Goal: Task Accomplishment & Management: Complete application form

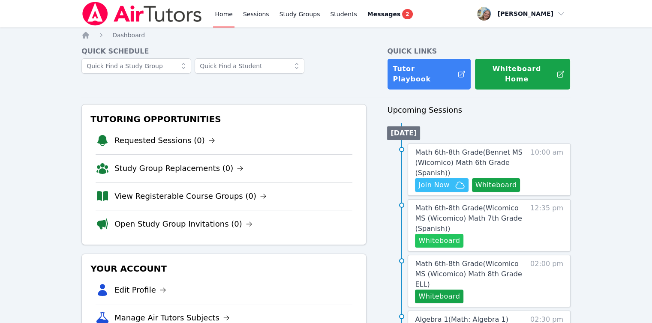
click at [432, 236] on button "Whiteboard" at bounding box center [439, 241] width 48 height 14
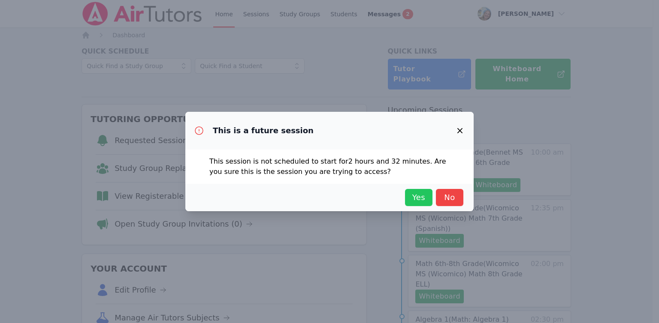
click at [409, 199] on span "Yes" at bounding box center [418, 198] width 19 height 12
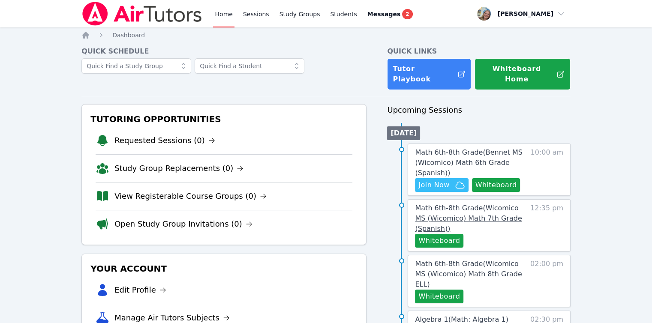
click at [429, 222] on span "Math 6th-8th Grade ( Wicomico MS (Wicomico) Math 7th Grade (Spanish) )" at bounding box center [468, 218] width 107 height 29
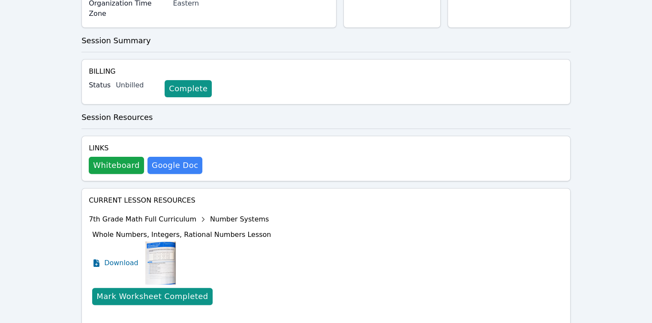
scroll to position [267, 0]
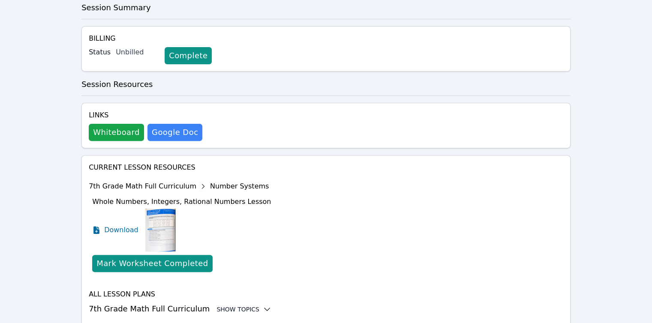
click at [235, 305] on div "Show Topics" at bounding box center [244, 309] width 55 height 9
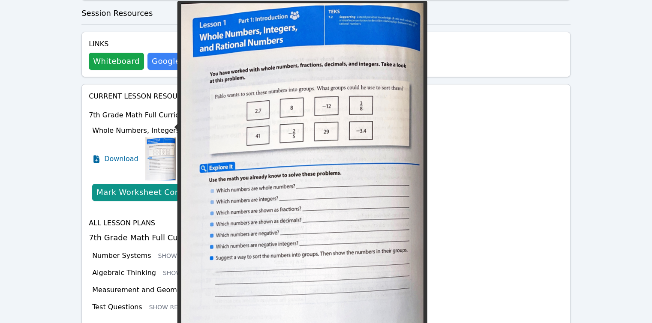
scroll to position [338, 0]
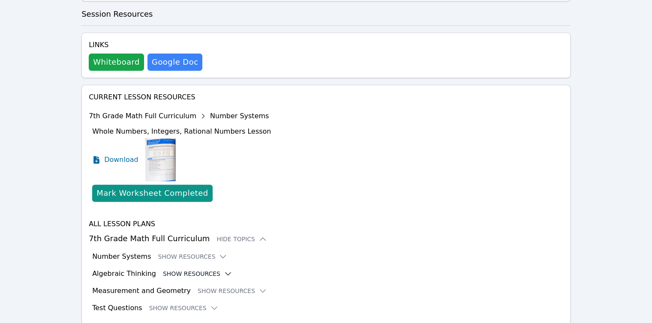
click at [208, 270] on button "Show Resources" at bounding box center [197, 274] width 69 height 9
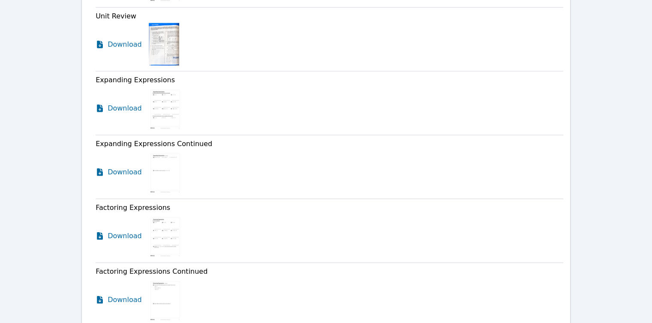
scroll to position [2131, 0]
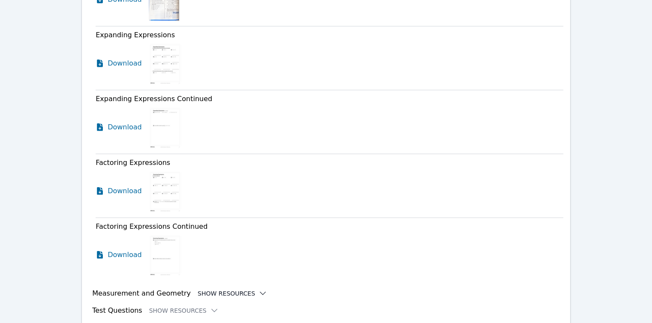
click at [235, 290] on button "Show Resources" at bounding box center [232, 294] width 69 height 9
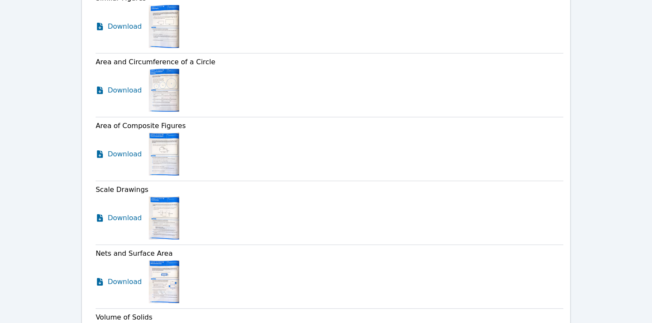
scroll to position [2603, 0]
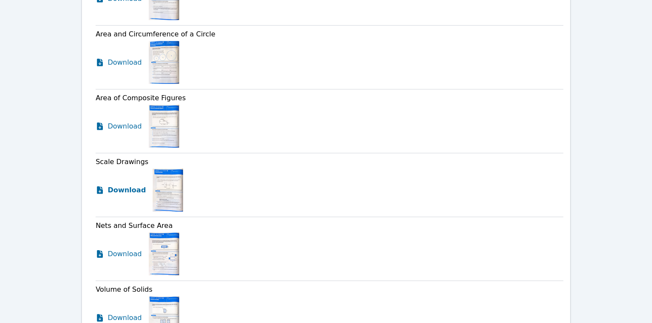
click at [117, 185] on span "Download" at bounding box center [127, 190] width 38 height 10
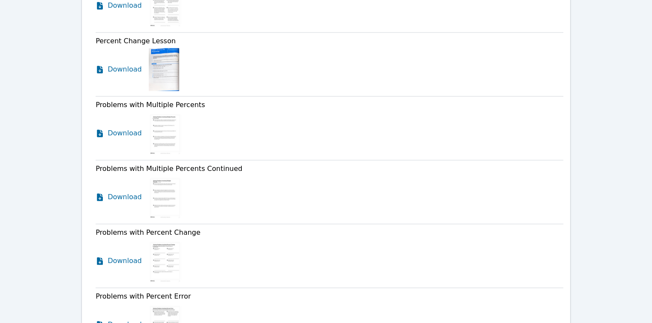
scroll to position [0, 0]
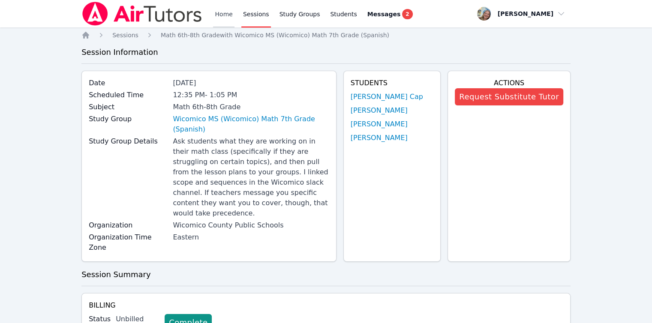
click at [223, 18] on link "Home" at bounding box center [223, 13] width 21 height 27
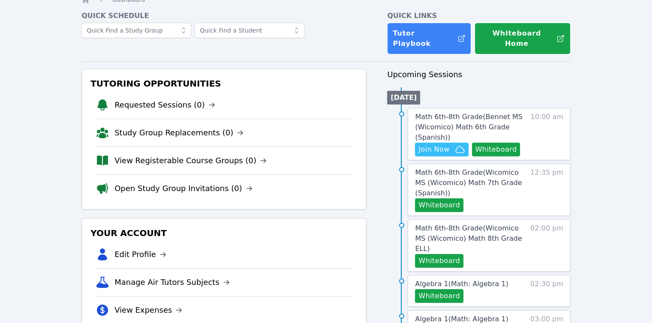
scroll to position [129, 0]
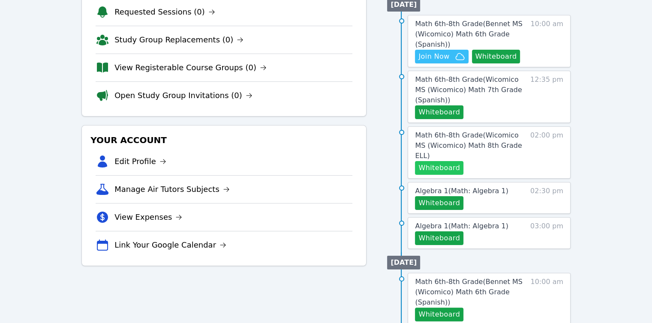
click at [436, 161] on button "Whiteboard" at bounding box center [439, 168] width 48 height 14
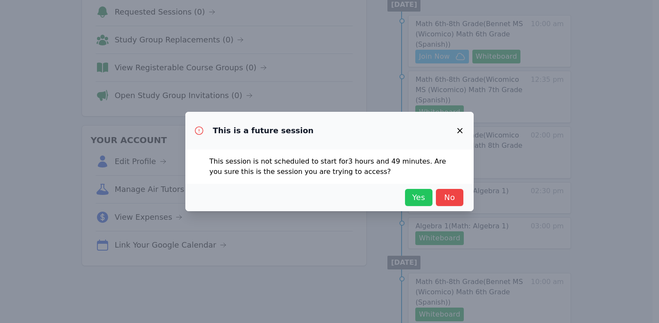
click at [416, 203] on span "Yes" at bounding box center [418, 198] width 19 height 12
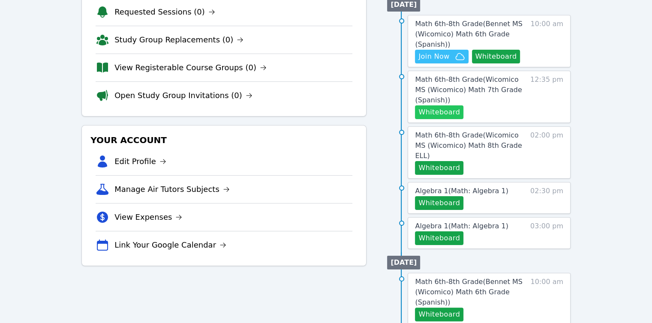
click at [436, 107] on button "Whiteboard" at bounding box center [439, 113] width 48 height 14
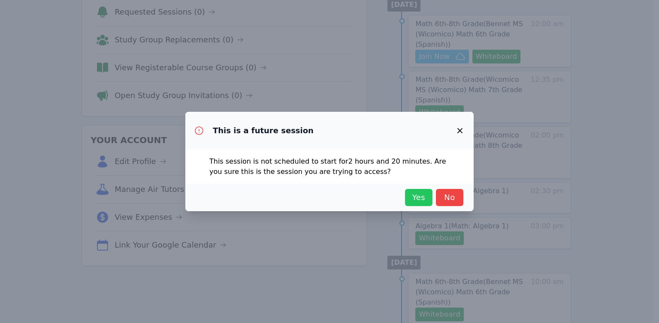
click at [410, 200] on span "Yes" at bounding box center [418, 198] width 19 height 12
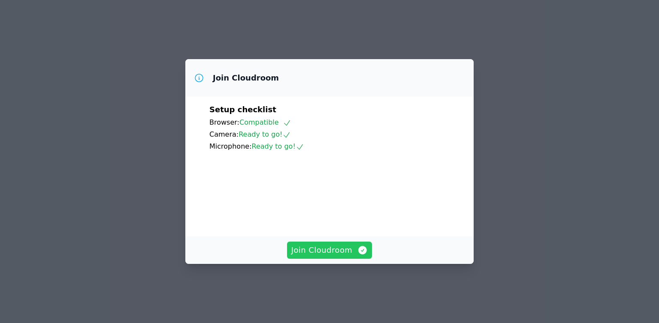
click at [335, 257] on span "Join Cloudroom" at bounding box center [329, 250] width 77 height 12
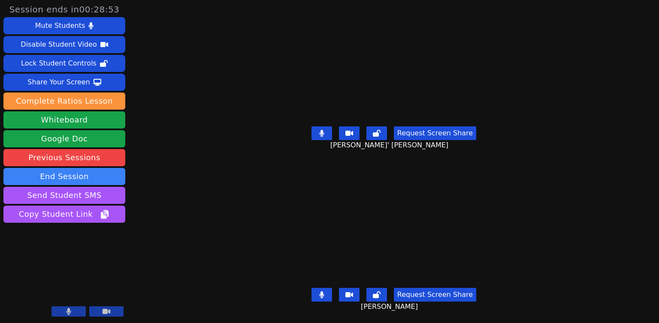
click at [327, 292] on button at bounding box center [321, 295] width 21 height 14
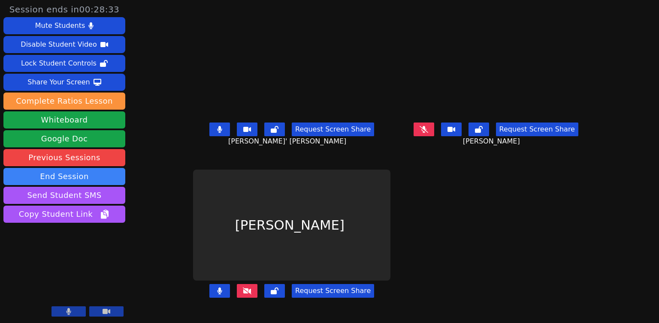
click at [434, 136] on button at bounding box center [424, 130] width 21 height 14
click at [243, 295] on icon at bounding box center [247, 291] width 9 height 7
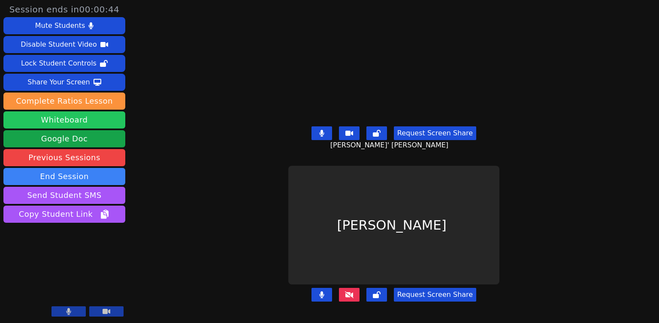
click at [83, 125] on button "Whiteboard" at bounding box center [64, 120] width 122 height 17
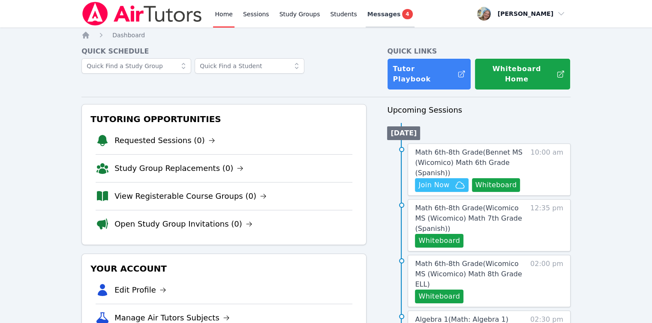
click at [372, 12] on span "Messages" at bounding box center [384, 14] width 33 height 9
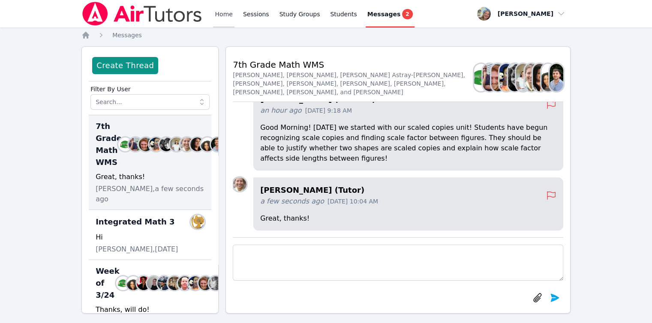
click at [229, 17] on link "Home" at bounding box center [223, 13] width 21 height 27
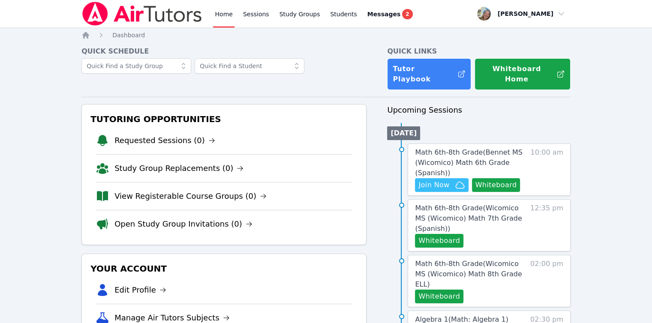
click at [429, 57] on div "Quick Links Tutor Playbook Whiteboard Home" at bounding box center [479, 68] width 184 height 44
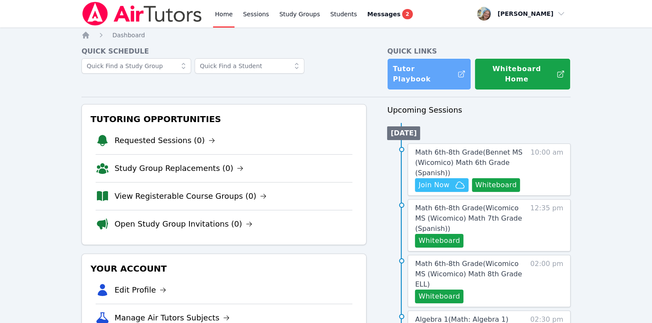
click at [430, 68] on link "Tutor Playbook" at bounding box center [429, 74] width 84 height 32
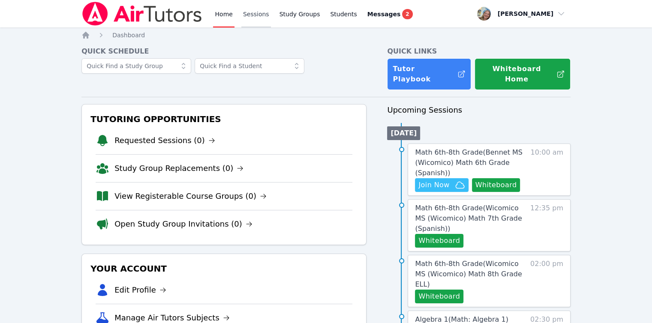
click at [244, 18] on link "Sessions" at bounding box center [256, 13] width 30 height 27
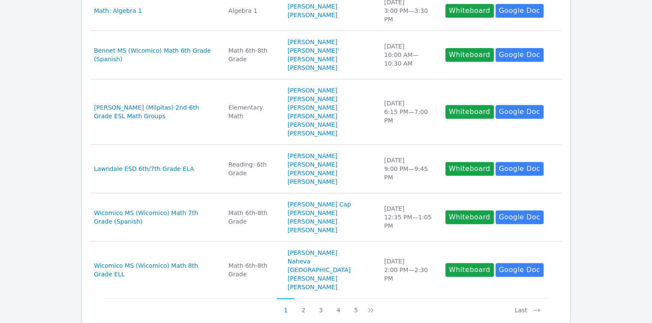
scroll to position [443, 0]
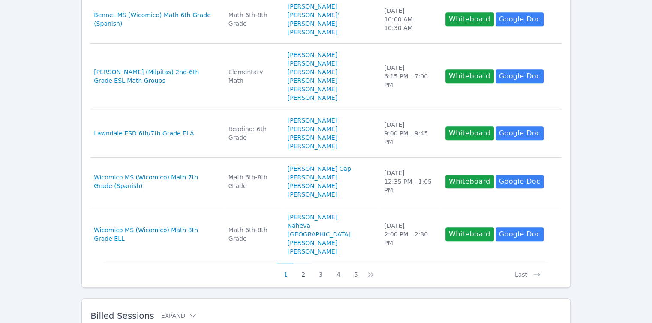
click at [297, 263] on button "2" at bounding box center [304, 271] width 18 height 16
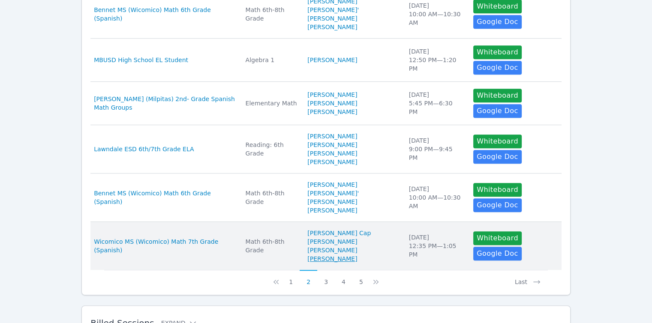
scroll to position [400, 0]
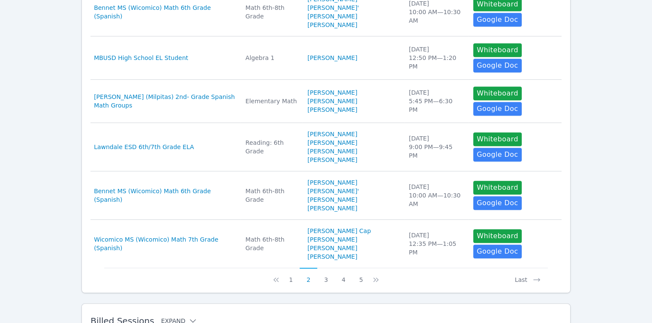
click at [189, 317] on icon at bounding box center [193, 321] width 9 height 9
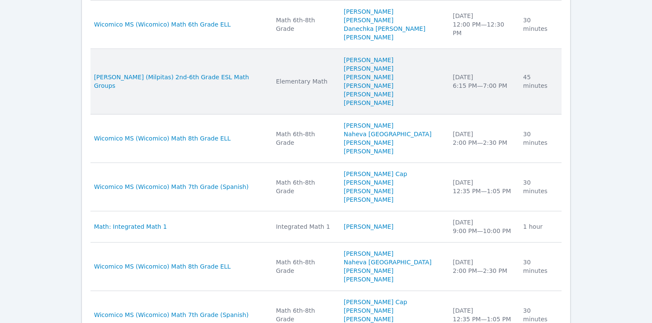
scroll to position [883, 0]
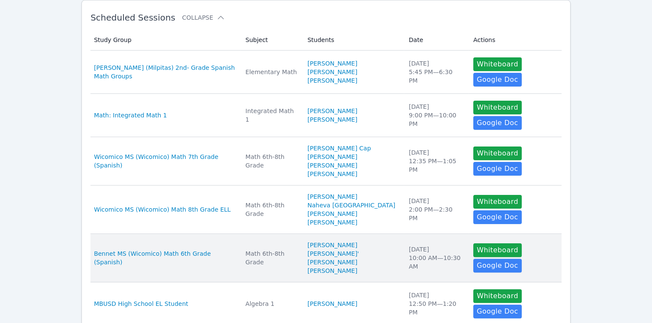
scroll to position [0, 0]
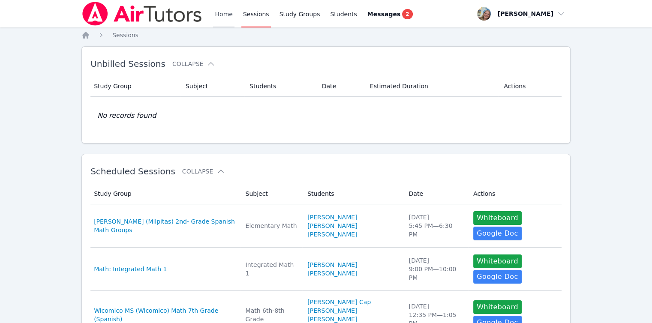
click at [222, 17] on link "Home" at bounding box center [223, 13] width 21 height 27
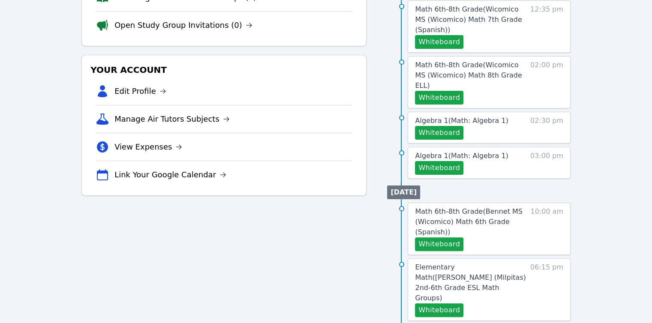
scroll to position [257, 0]
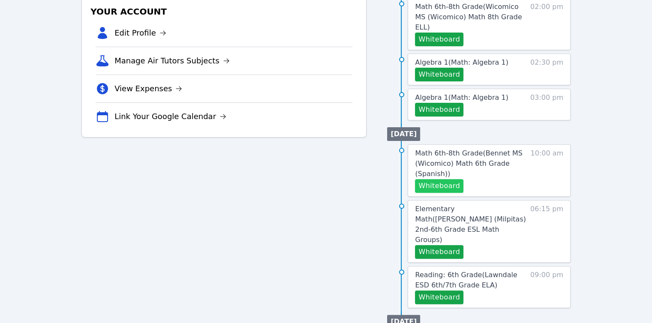
click at [442, 179] on button "Whiteboard" at bounding box center [439, 186] width 48 height 14
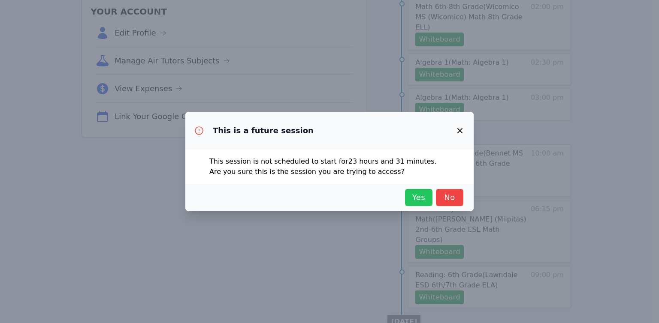
click at [426, 195] on span "Yes" at bounding box center [418, 198] width 19 height 12
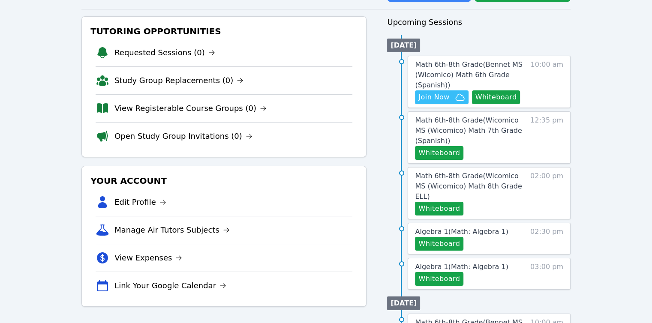
scroll to position [86, 0]
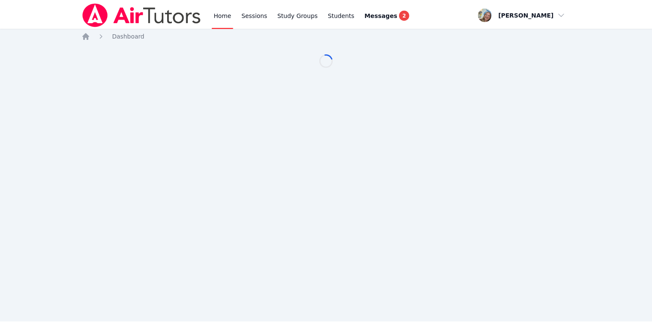
scroll to position [86, 0]
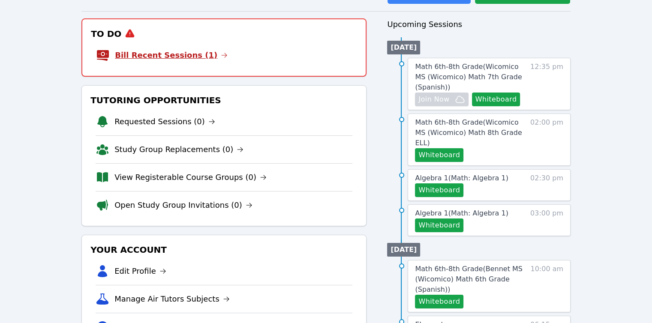
click at [172, 49] on link "Bill Recent Sessions (1)" at bounding box center [171, 55] width 113 height 12
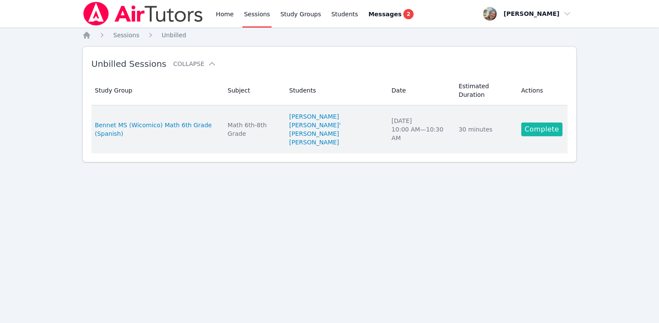
click at [538, 123] on link "Complete" at bounding box center [541, 130] width 41 height 14
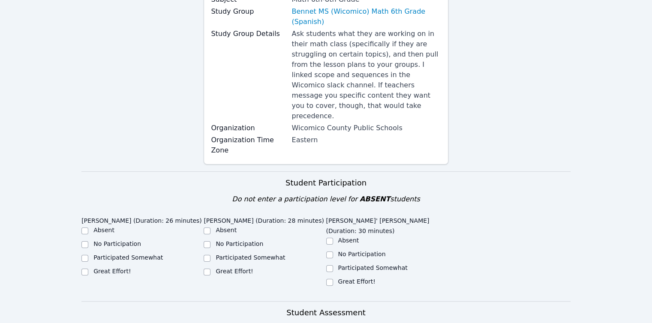
scroll to position [257, 0]
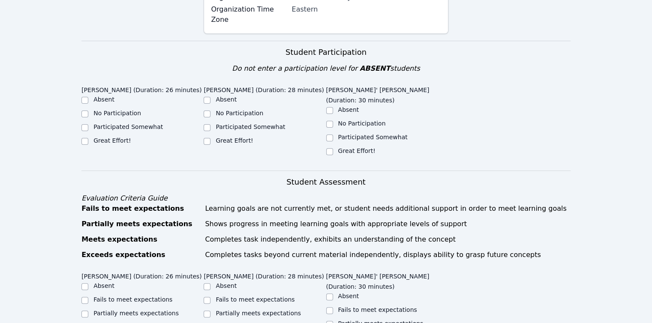
click at [97, 96] on label "Absent" at bounding box center [104, 99] width 21 height 7
click at [88, 97] on input "Absent" at bounding box center [84, 100] width 7 height 7
checkbox input "true"
click at [242, 137] on label "Great Effort!" at bounding box center [234, 140] width 37 height 7
click at [211, 138] on input "Great Effort!" at bounding box center [207, 141] width 7 height 7
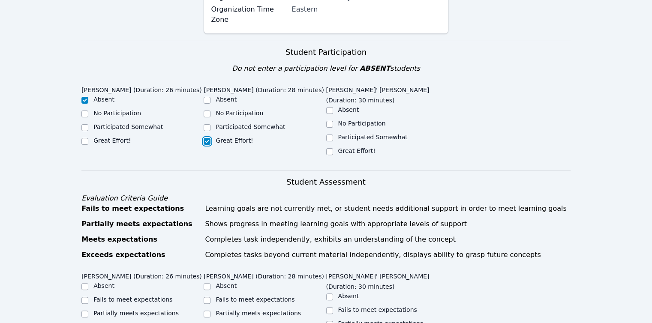
checkbox input "true"
click at [355, 148] on label "Great Effort!" at bounding box center [356, 151] width 37 height 7
click at [333, 148] on input "Great Effort!" at bounding box center [329, 151] width 7 height 7
checkbox input "true"
click at [340, 134] on label "Participated Somewhat" at bounding box center [372, 137] width 69 height 7
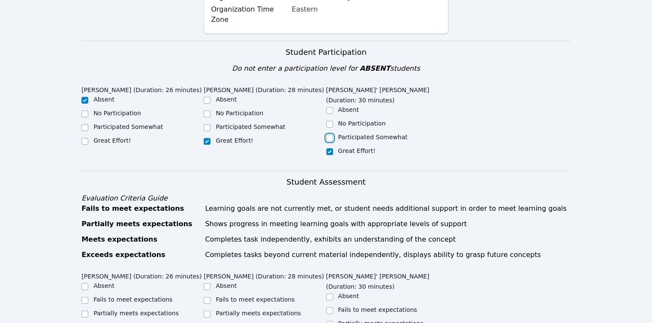
click at [333, 135] on input "Participated Somewhat" at bounding box center [329, 138] width 7 height 7
checkbox input "true"
checkbox input "false"
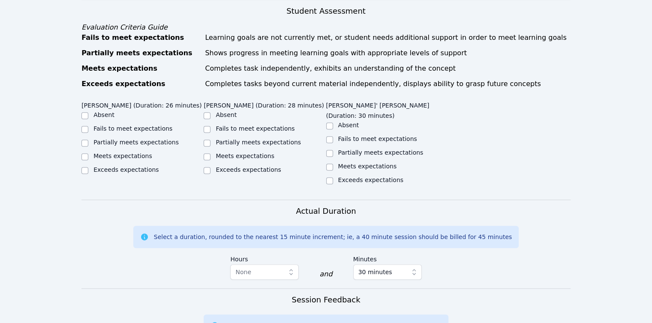
scroll to position [429, 0]
click at [358, 149] on label "Partially meets expectations" at bounding box center [380, 152] width 85 height 7
click at [333, 150] on input "Partially meets expectations" at bounding box center [329, 153] width 7 height 7
checkbox input "true"
click at [259, 152] on label "Meets expectations" at bounding box center [245, 155] width 59 height 7
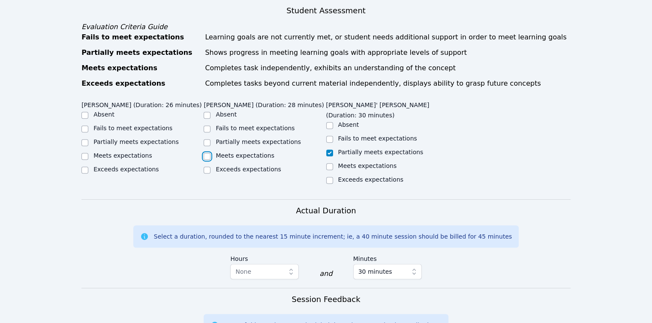
click at [211, 153] on input "Meets expectations" at bounding box center [207, 156] width 7 height 7
checkbox input "true"
click at [137, 125] on label "Fails to meet expectations" at bounding box center [133, 128] width 79 height 7
click at [88, 126] on input "Fails to meet expectations" at bounding box center [84, 129] width 7 height 7
checkbox input "true"
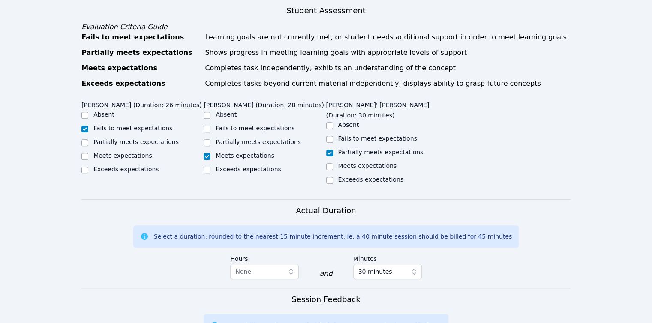
click at [101, 111] on label "Absent" at bounding box center [104, 114] width 21 height 7
click at [88, 112] on input "Absent" at bounding box center [84, 115] width 7 height 7
checkbox input "true"
checkbox input "false"
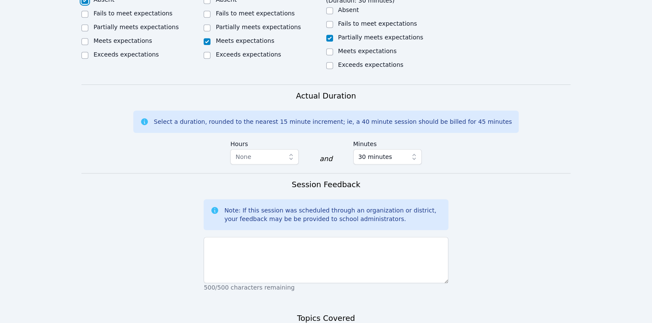
scroll to position [643, 0]
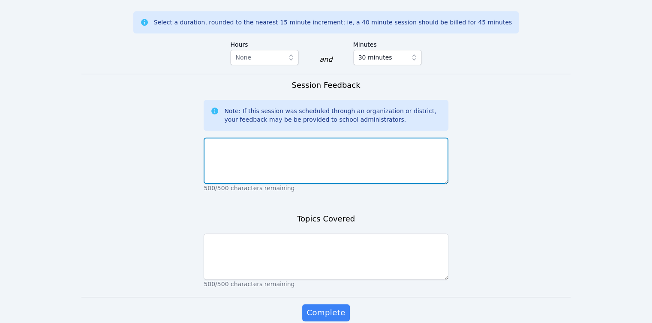
click at [235, 138] on textarea at bounding box center [326, 161] width 244 height 46
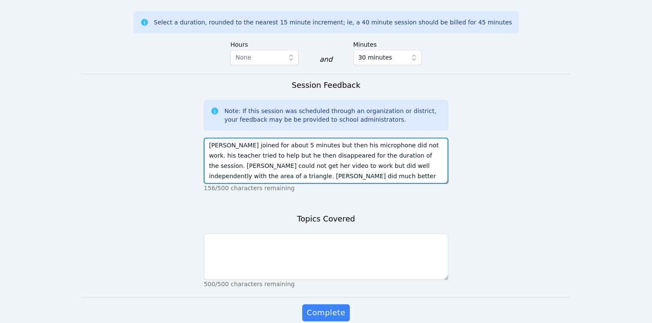
type textarea "Mario joined for about 5 minutes but then his microphone did not work. his teac…"
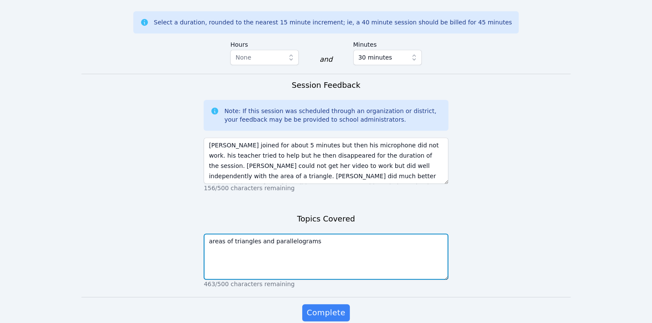
type textarea "areas of triangles and parallelograms"
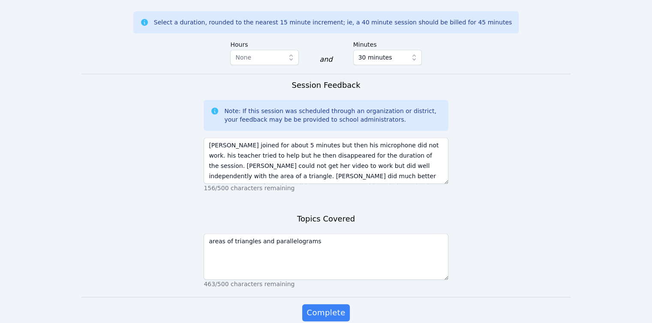
click at [302, 305] on button "Complete" at bounding box center [325, 313] width 47 height 17
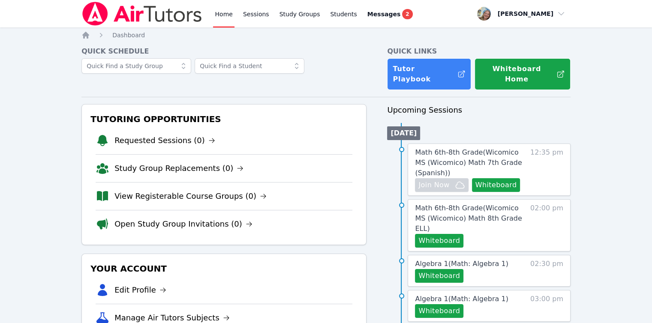
click at [216, 17] on link "Home" at bounding box center [223, 13] width 21 height 27
